Goal: Transaction & Acquisition: Book appointment/travel/reservation

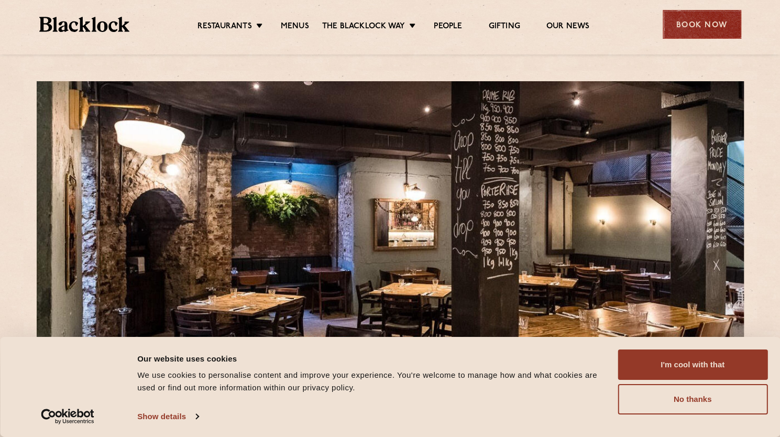
click at [722, 32] on div "Book Now" at bounding box center [702, 24] width 79 height 29
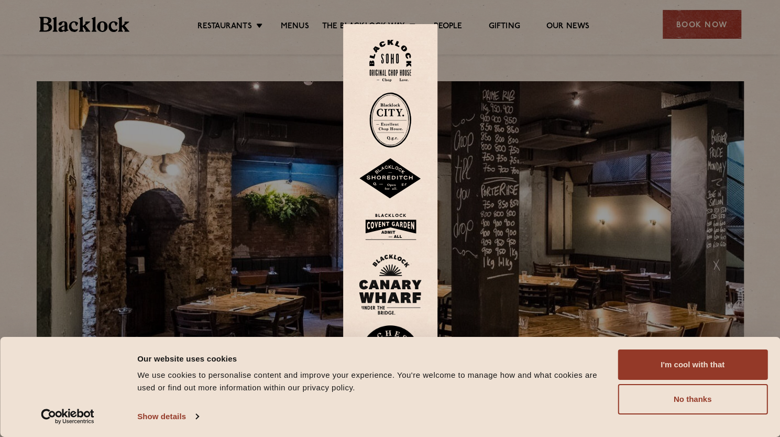
click at [406, 118] on img at bounding box center [390, 120] width 42 height 56
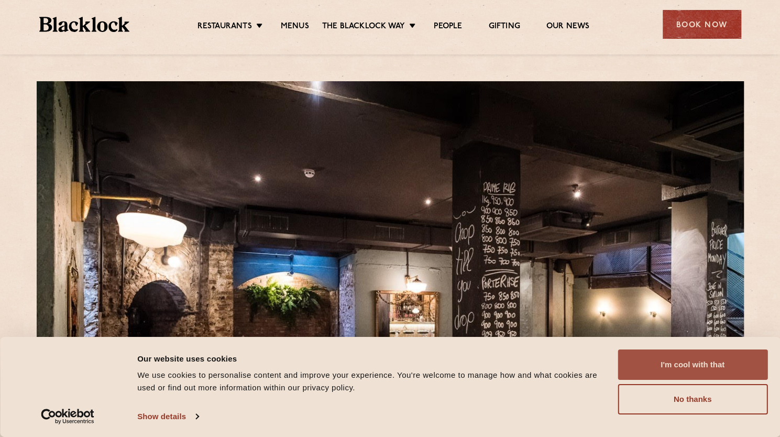
click at [670, 363] on button "I'm cool with that" at bounding box center [693, 364] width 150 height 30
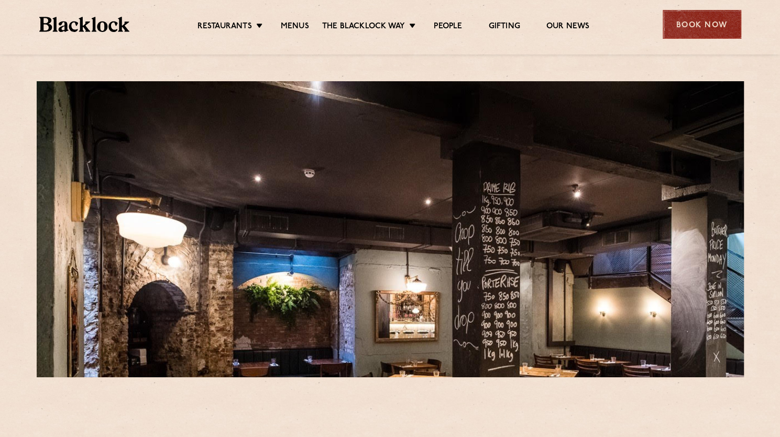
click at [696, 27] on div "Book Now" at bounding box center [702, 24] width 79 height 29
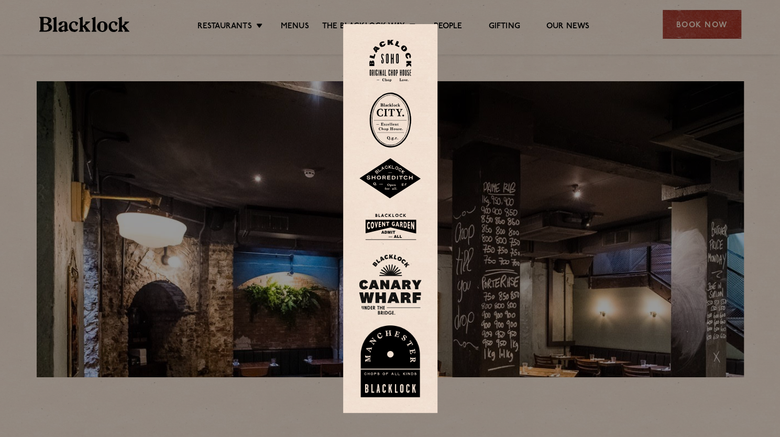
click at [402, 108] on img at bounding box center [390, 120] width 42 height 56
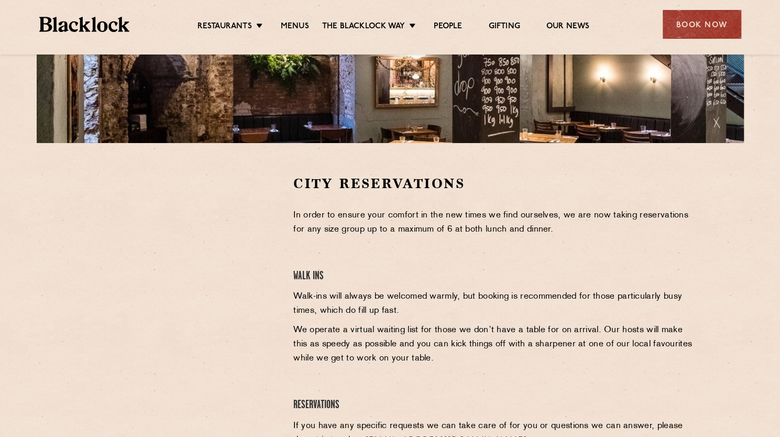
scroll to position [232, 0]
